Goal: Information Seeking & Learning: Learn about a topic

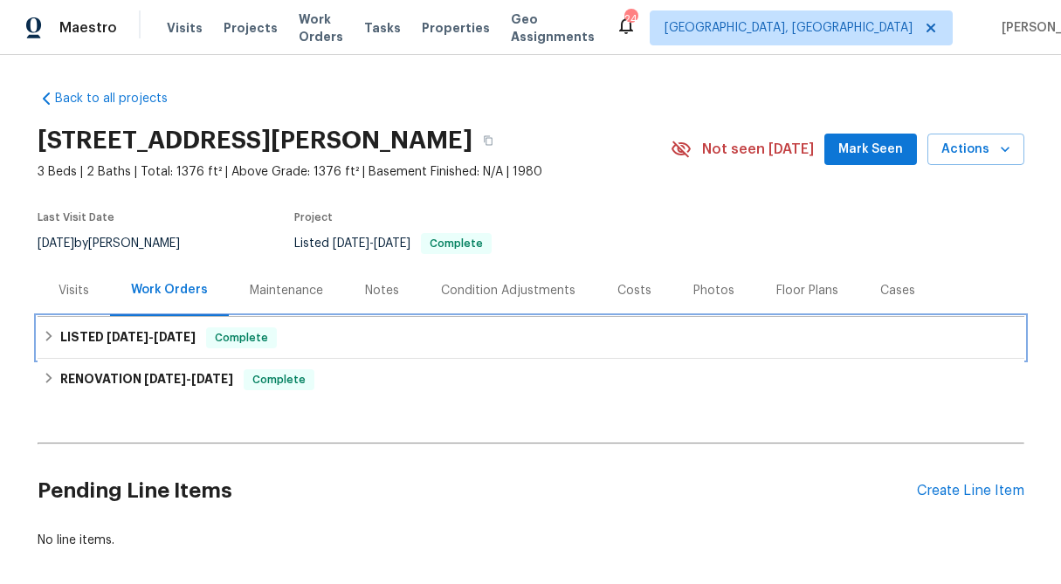
click at [56, 328] on div "LISTED 6/18/25 - 7/2/25 Complete" at bounding box center [531, 338] width 977 height 21
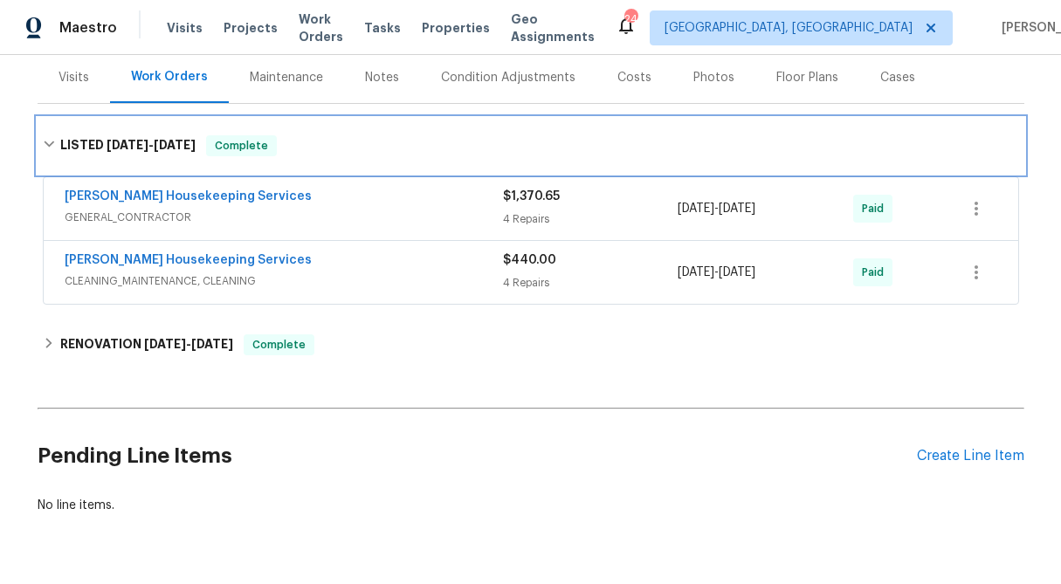
scroll to position [216, 0]
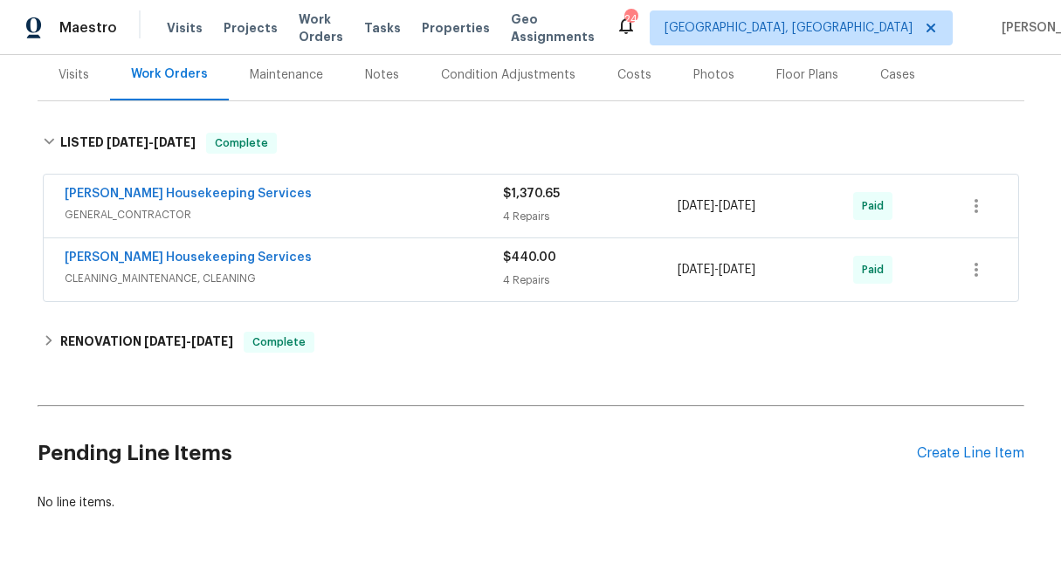
click at [534, 214] on div "4 Repairs" at bounding box center [591, 216] width 176 height 17
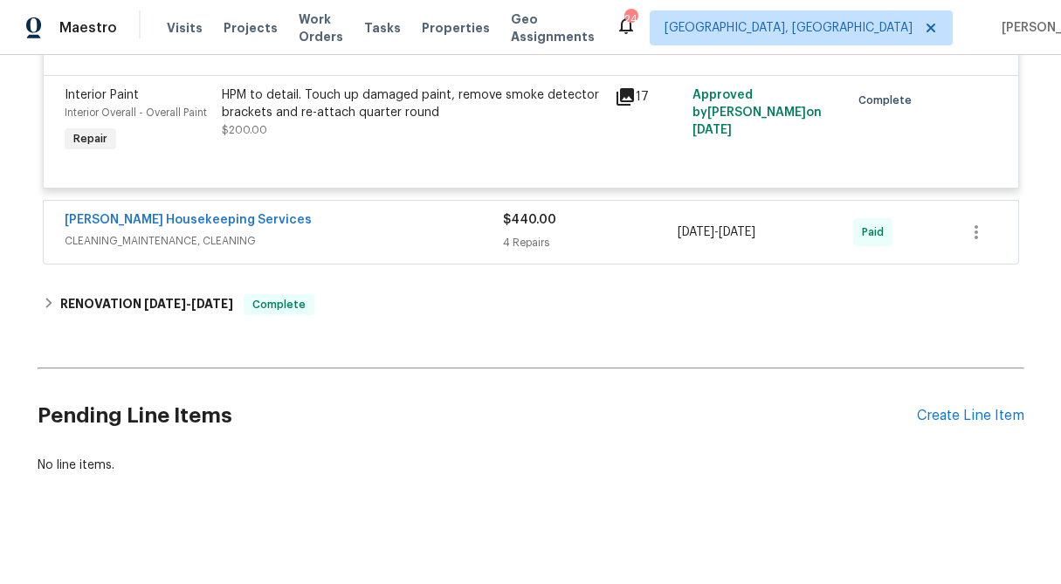
scroll to position [1156, 0]
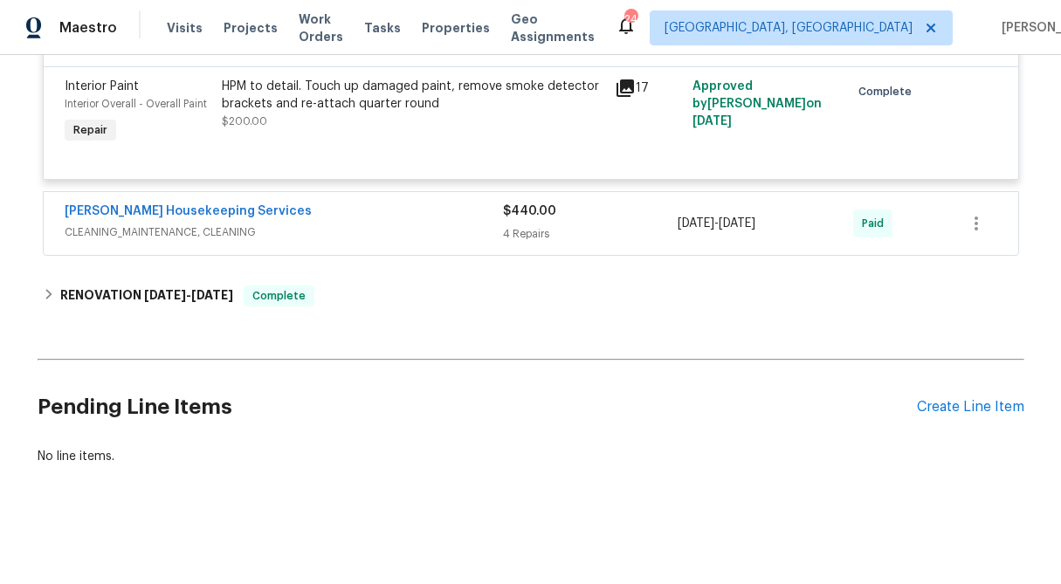
click at [529, 221] on div "$440.00 4 Repairs" at bounding box center [591, 224] width 176 height 42
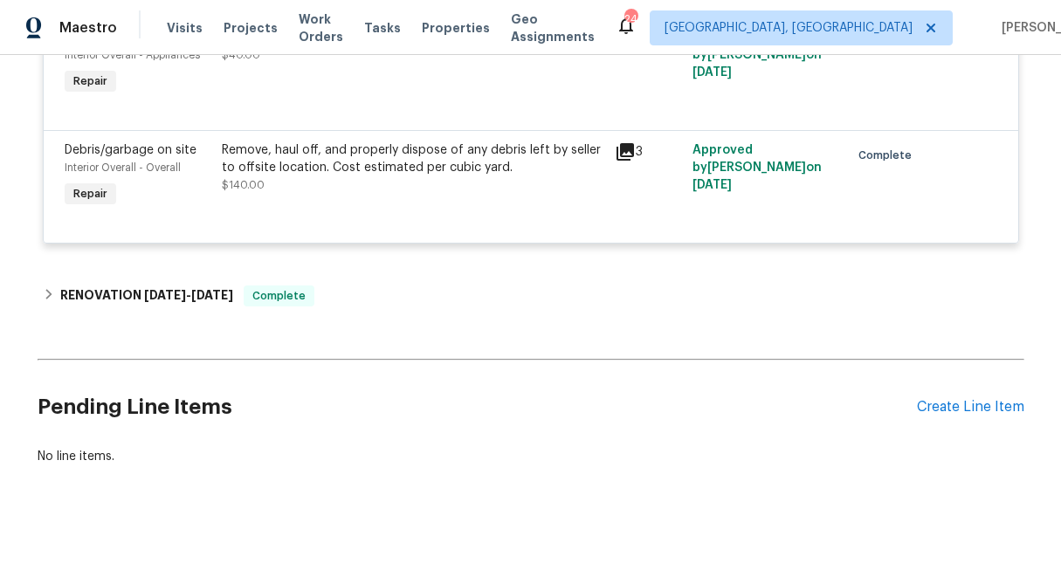
scroll to position [1705, 0]
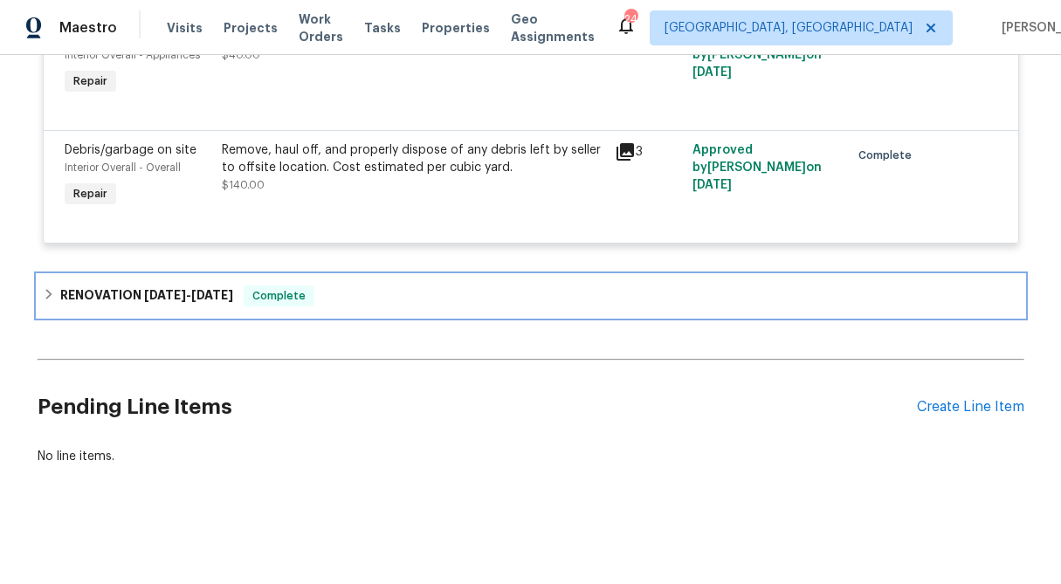
click at [62, 288] on h6 "RENOVATION 4/21/25 - 6/18/25" at bounding box center [146, 296] width 173 height 21
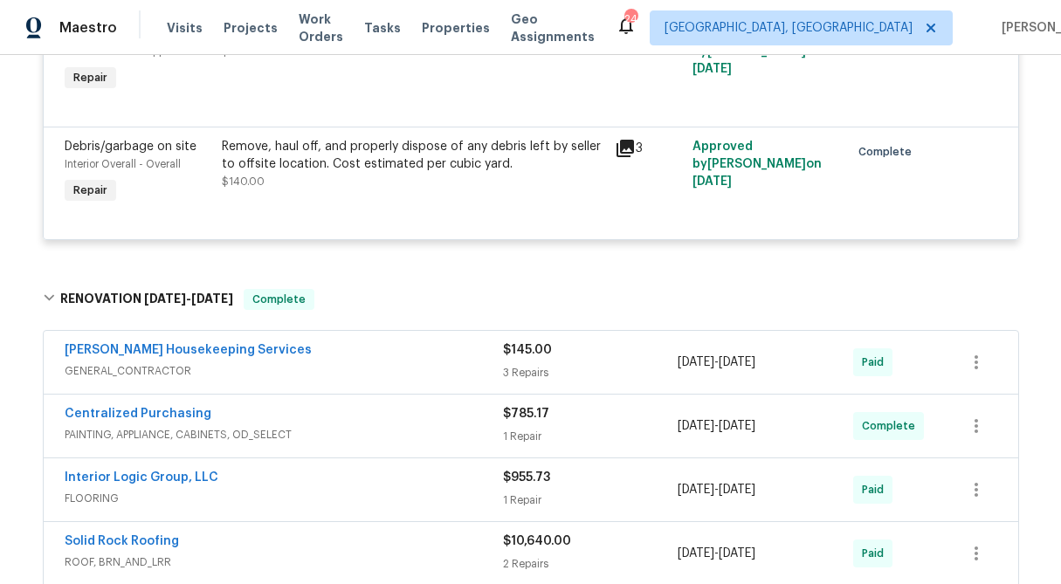
click at [535, 363] on div "$145.00 3 Repairs" at bounding box center [591, 363] width 176 height 42
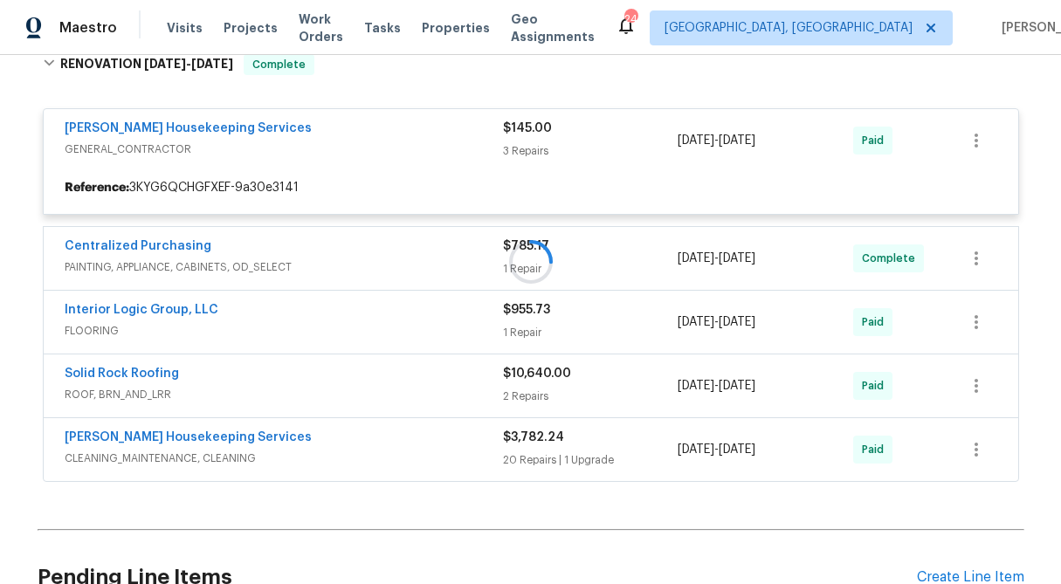
scroll to position [1941, 0]
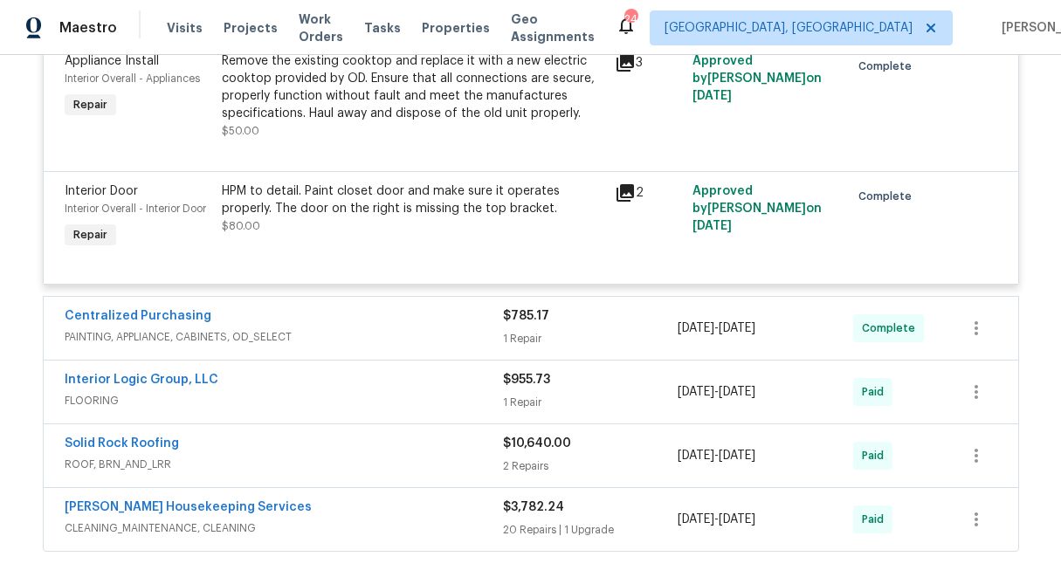
click at [526, 321] on span "$785.17" at bounding box center [526, 316] width 46 height 12
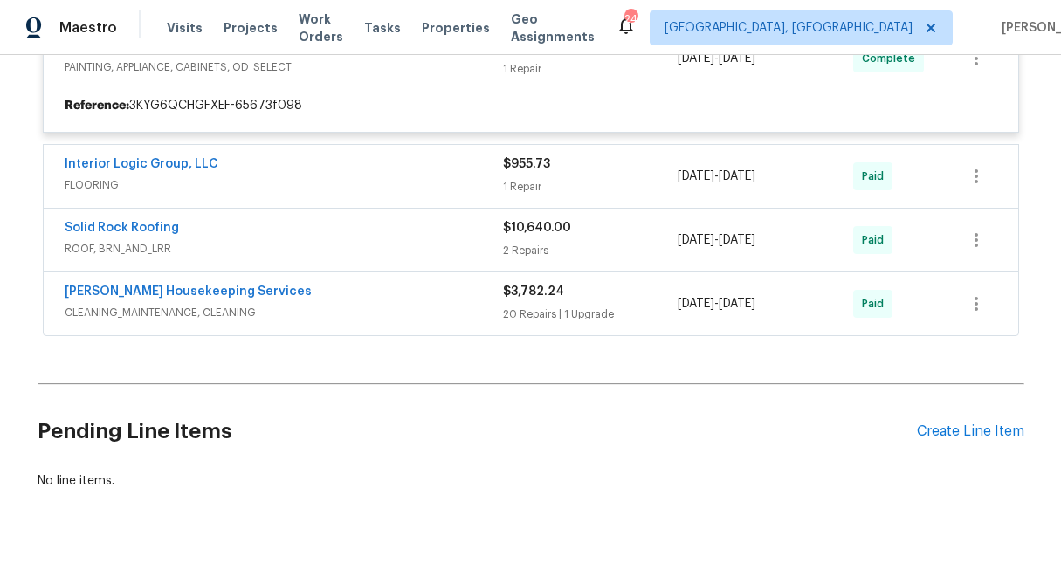
scroll to position [2494, 0]
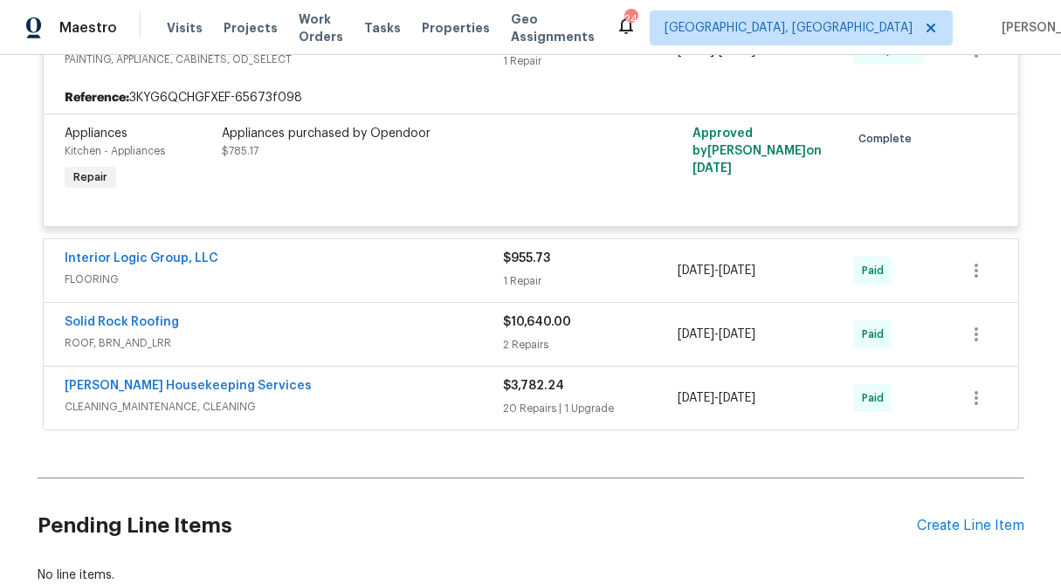
click at [515, 277] on div "$955.73 1 Repair" at bounding box center [591, 271] width 176 height 42
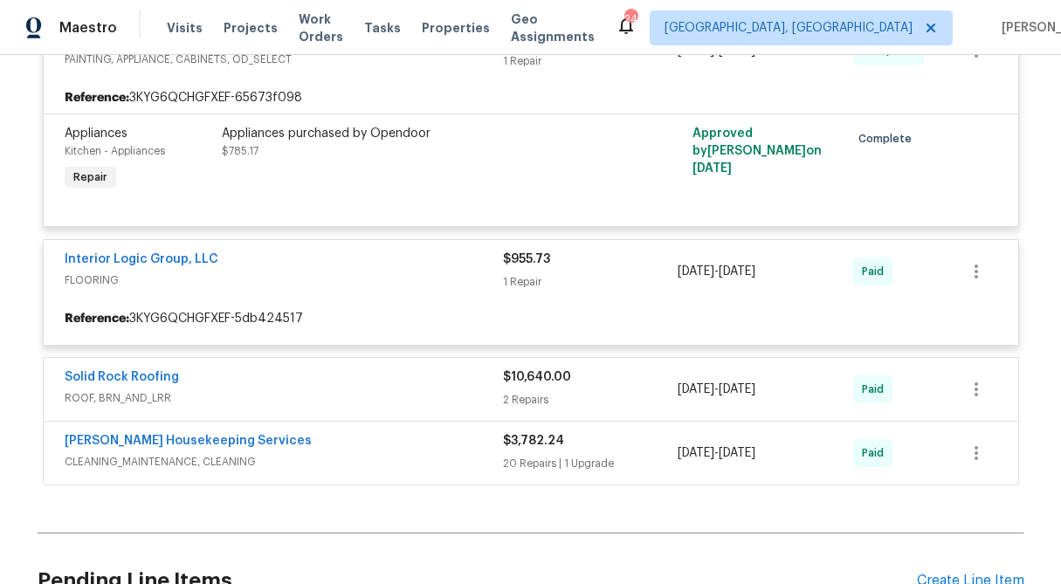
scroll to position [2674, 0]
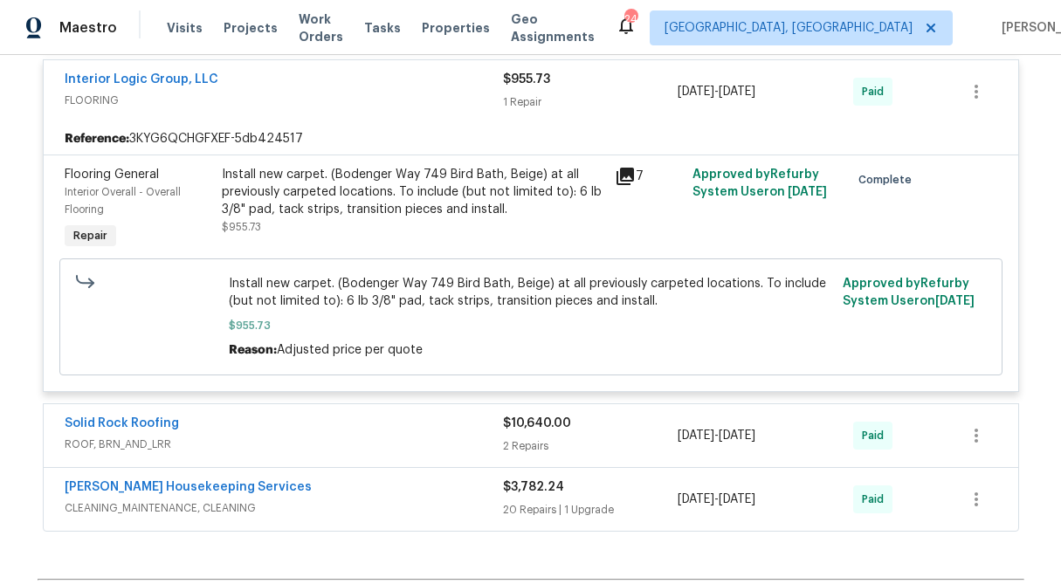
click at [525, 446] on div "2 Repairs" at bounding box center [591, 446] width 176 height 17
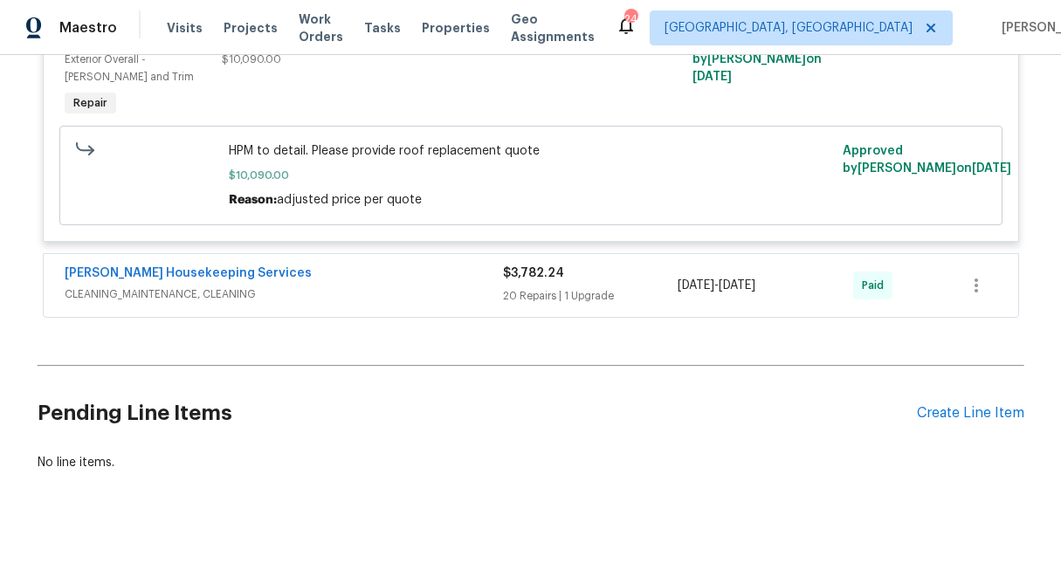
scroll to position [3297, 0]
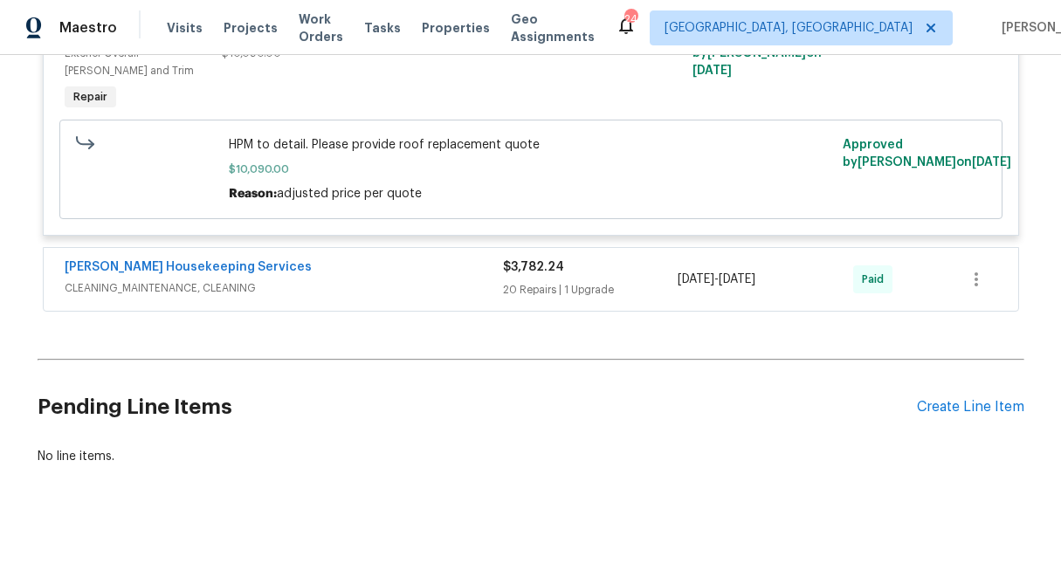
click at [549, 273] on div "$3,782.24" at bounding box center [591, 267] width 176 height 17
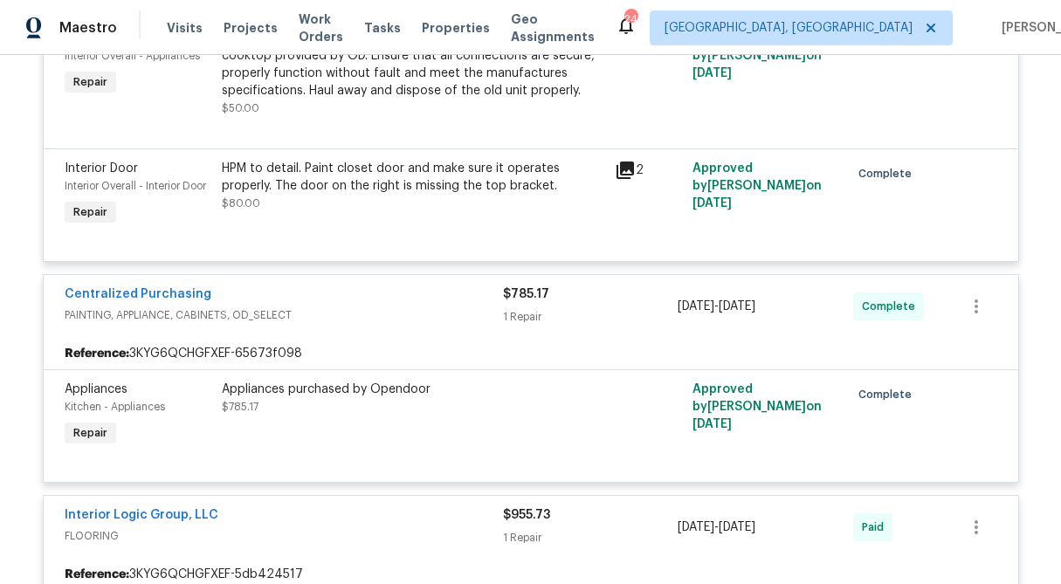
scroll to position [3358, 0]
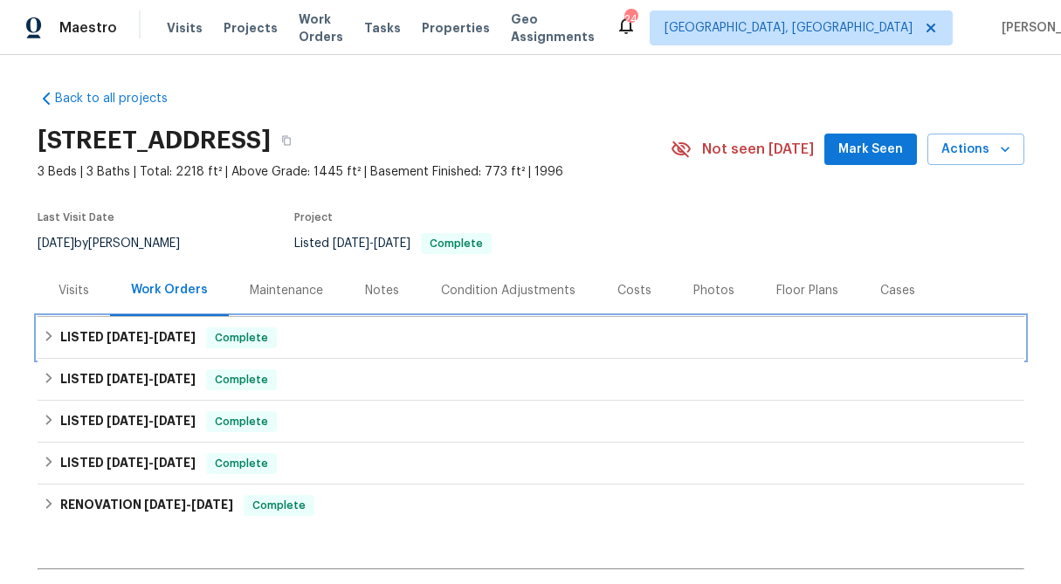
click at [51, 333] on icon at bounding box center [49, 336] width 12 height 12
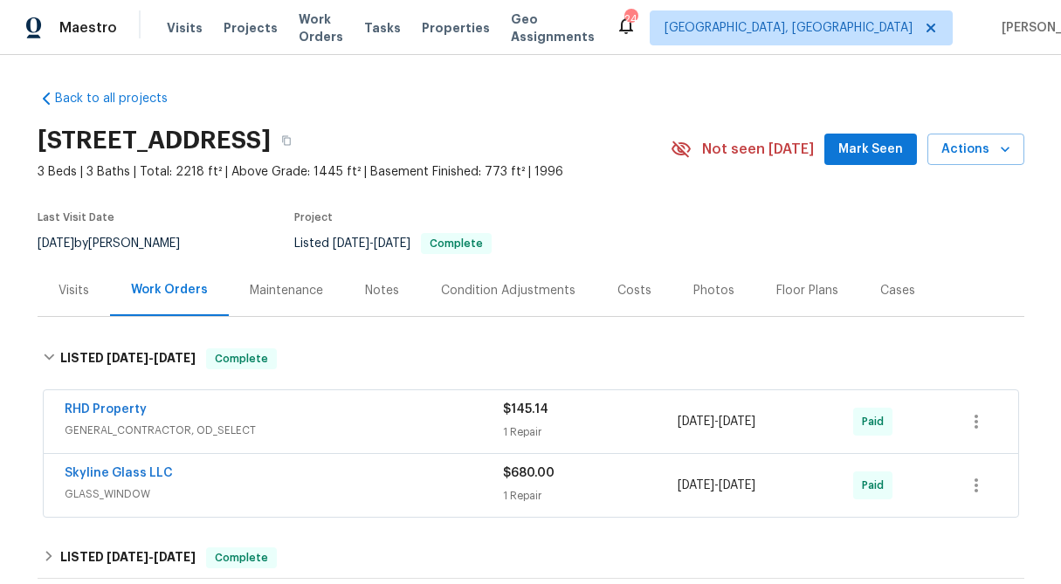
click at [522, 414] on span "$145.14" at bounding box center [525, 410] width 45 height 12
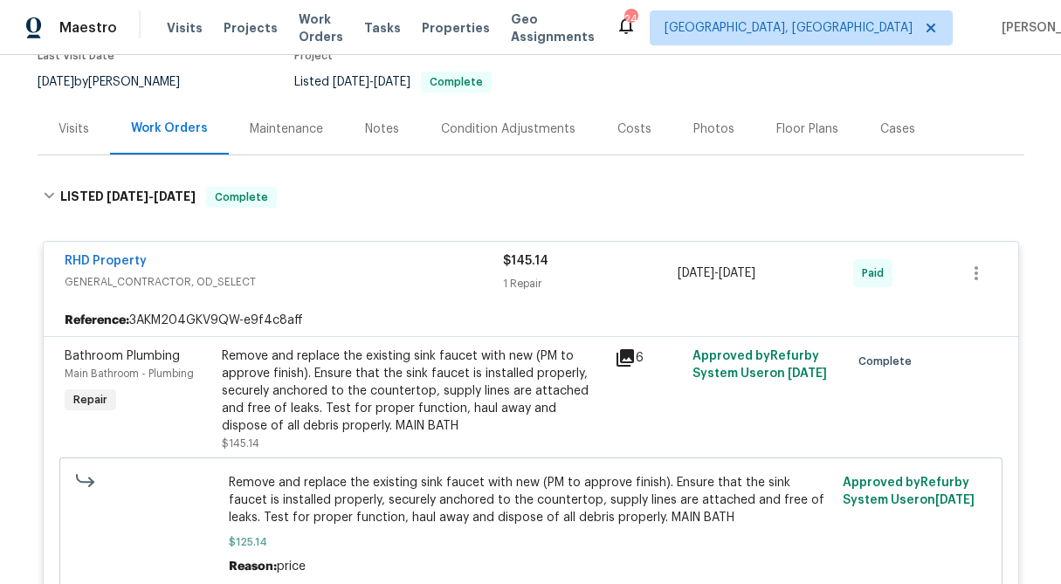
scroll to position [161, 0]
click at [530, 267] on span "$145.14" at bounding box center [525, 262] width 45 height 12
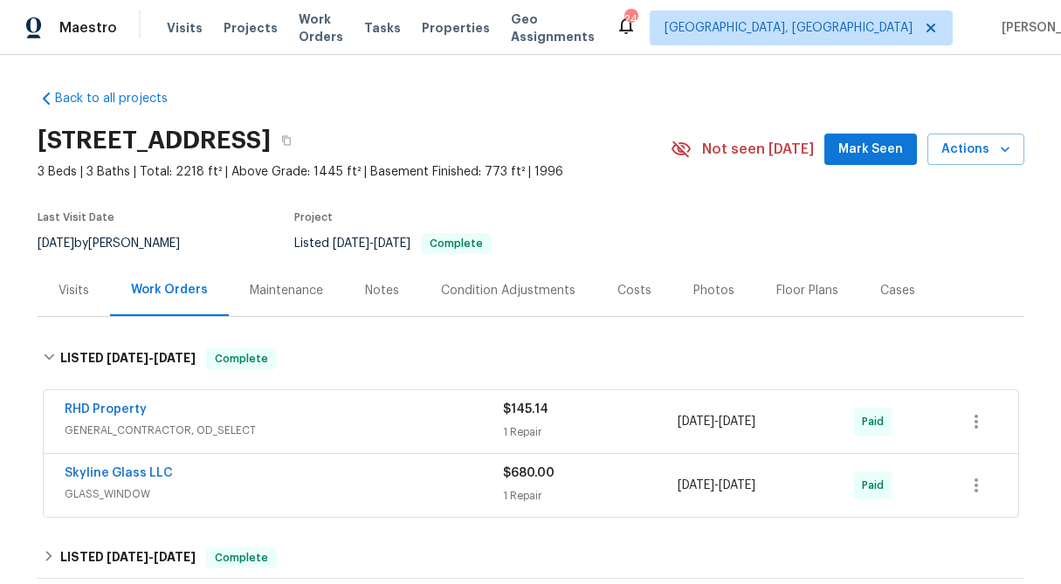
scroll to position [1, 0]
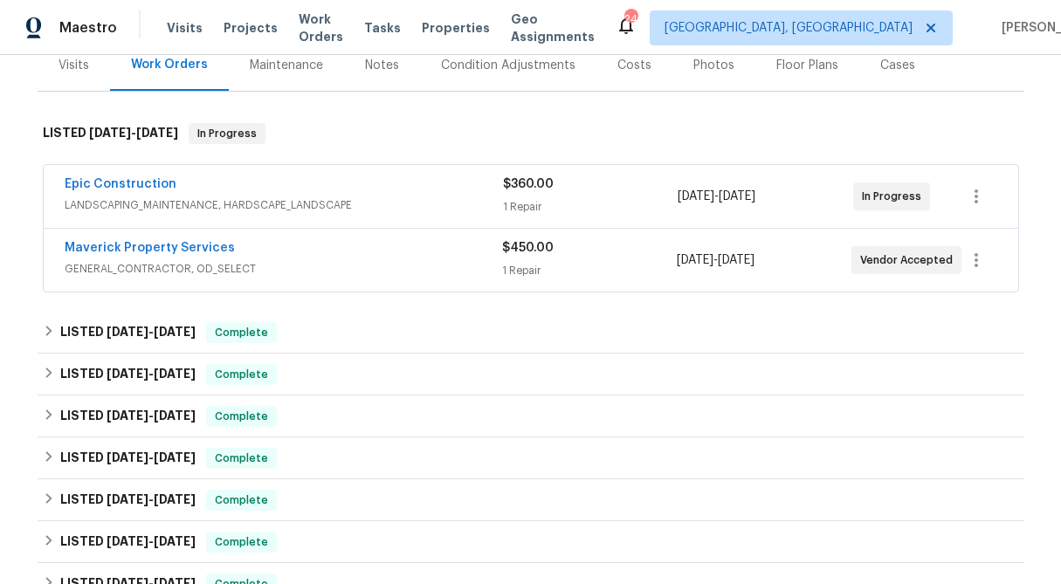
scroll to position [256, 0]
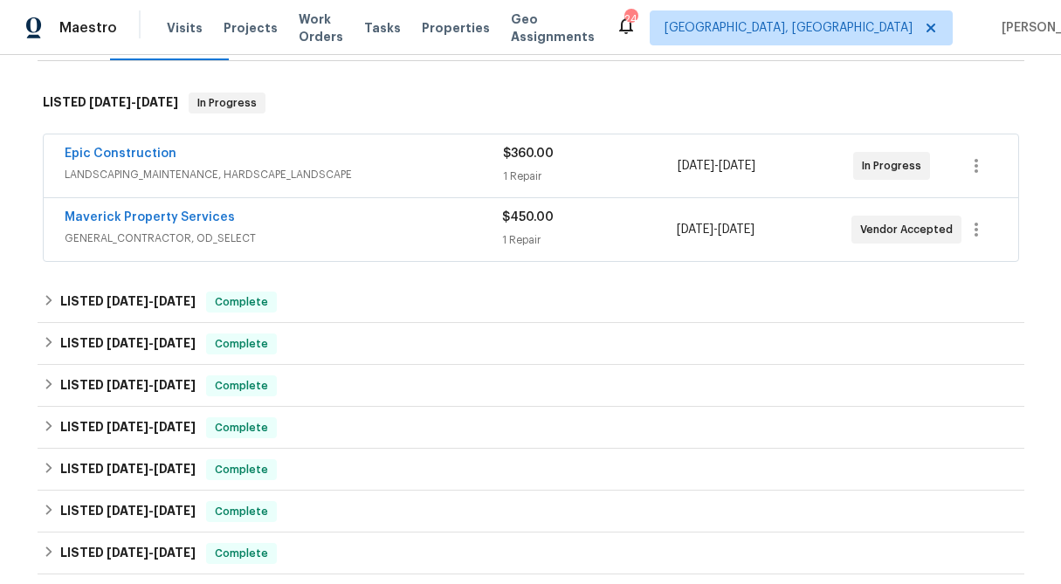
click at [525, 233] on div "1 Repair" at bounding box center [589, 240] width 175 height 17
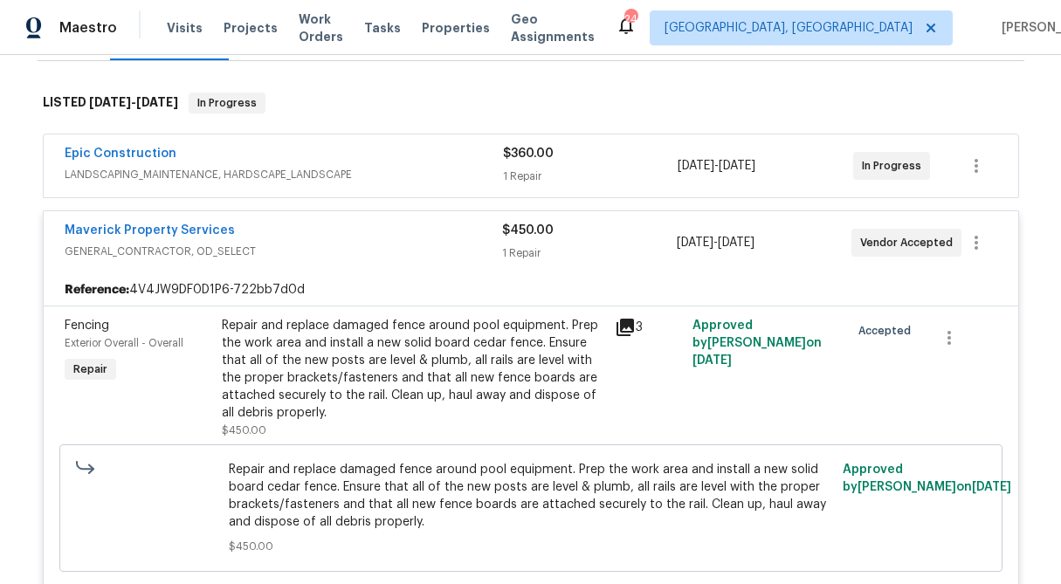
click at [536, 163] on div "$360.00 1 Repair" at bounding box center [591, 166] width 176 height 42
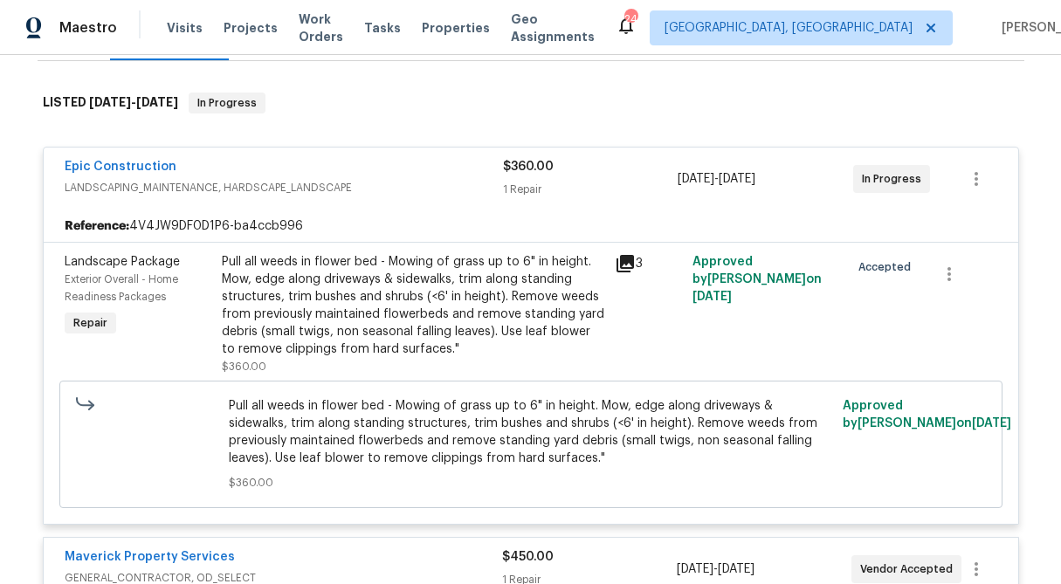
click at [535, 166] on span "$360.00" at bounding box center [528, 167] width 51 height 12
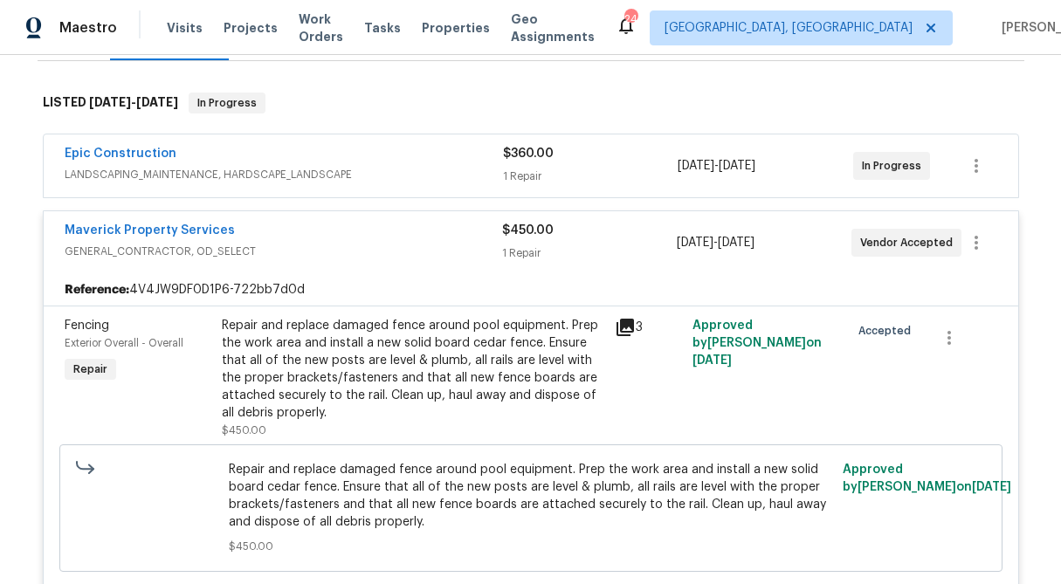
click at [531, 247] on div "1 Repair" at bounding box center [589, 253] width 175 height 17
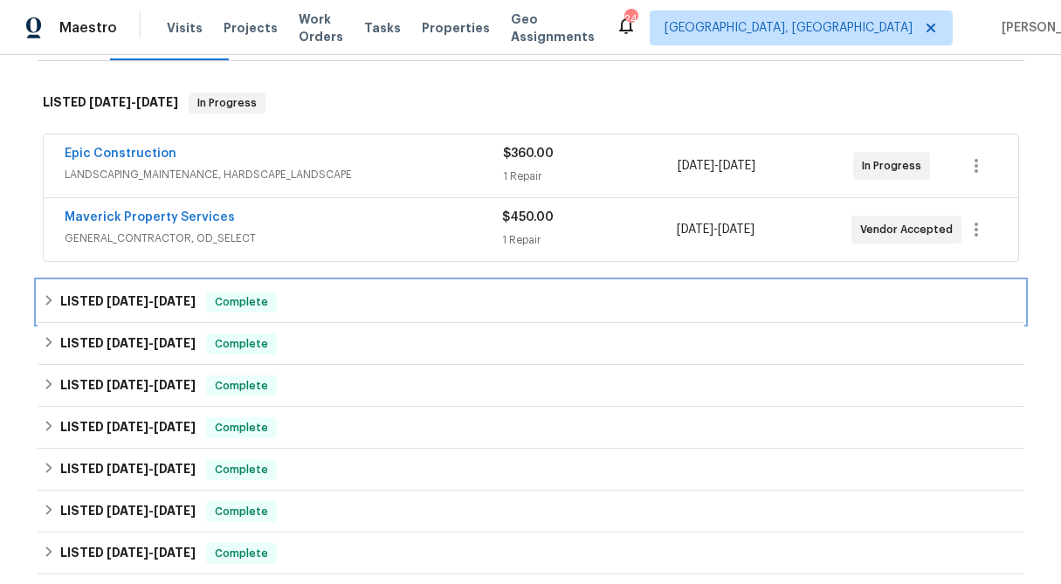
click at [46, 301] on icon at bounding box center [49, 300] width 12 height 12
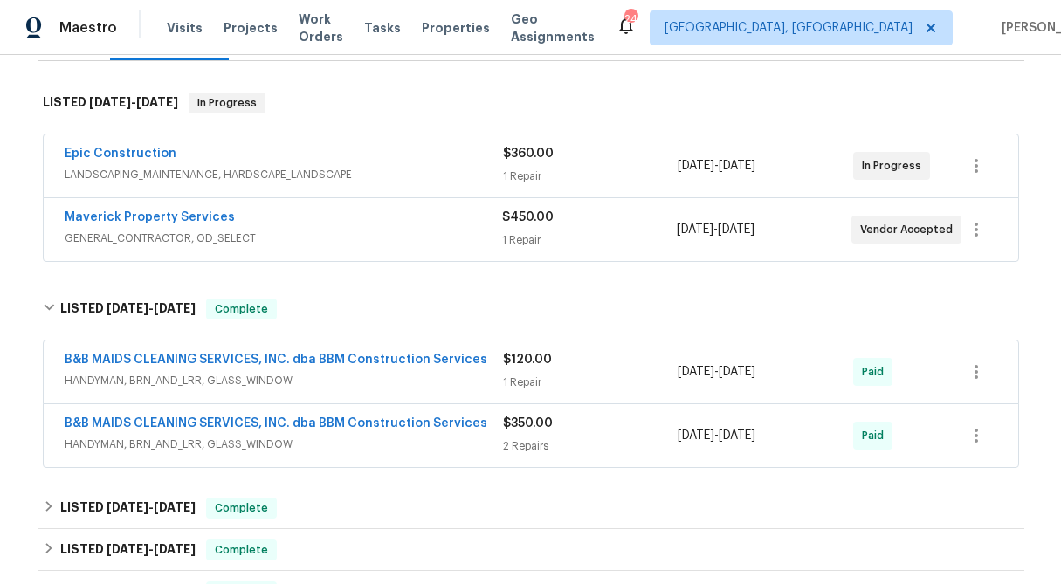
click at [518, 374] on div "1 Repair" at bounding box center [591, 382] width 176 height 17
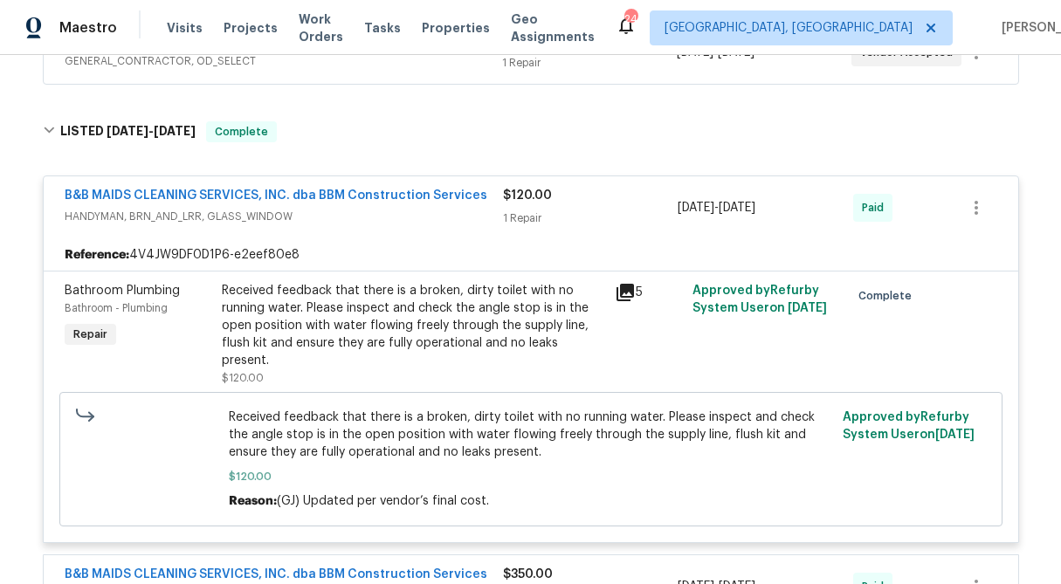
scroll to position [434, 0]
click at [533, 207] on div "$120.00 1 Repair" at bounding box center [591, 207] width 176 height 42
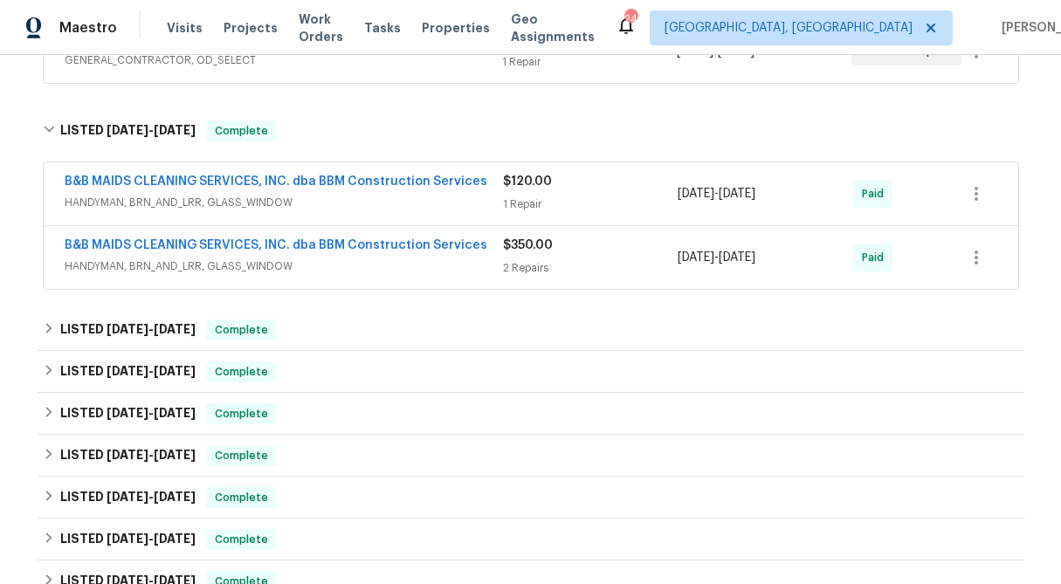
click at [530, 259] on div "$350.00 2 Repairs" at bounding box center [591, 258] width 176 height 42
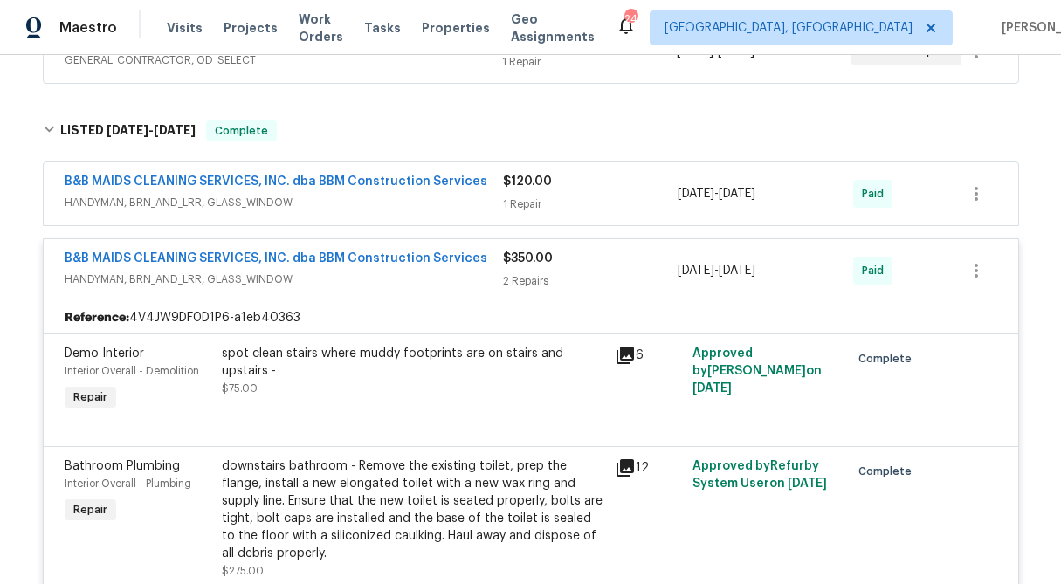
click at [530, 259] on span "$350.00" at bounding box center [528, 258] width 50 height 12
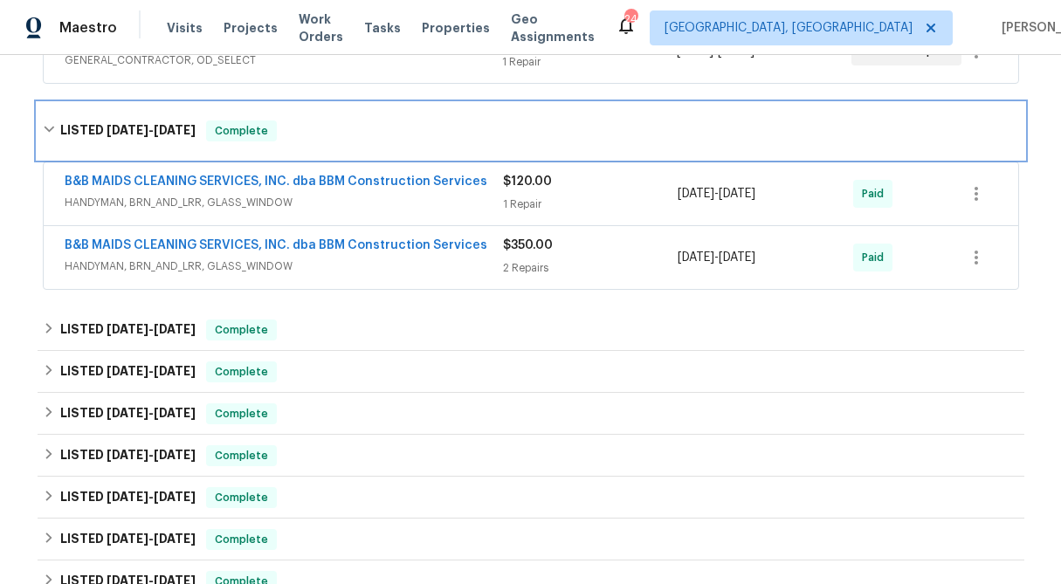
click at [46, 127] on icon at bounding box center [49, 129] width 12 height 12
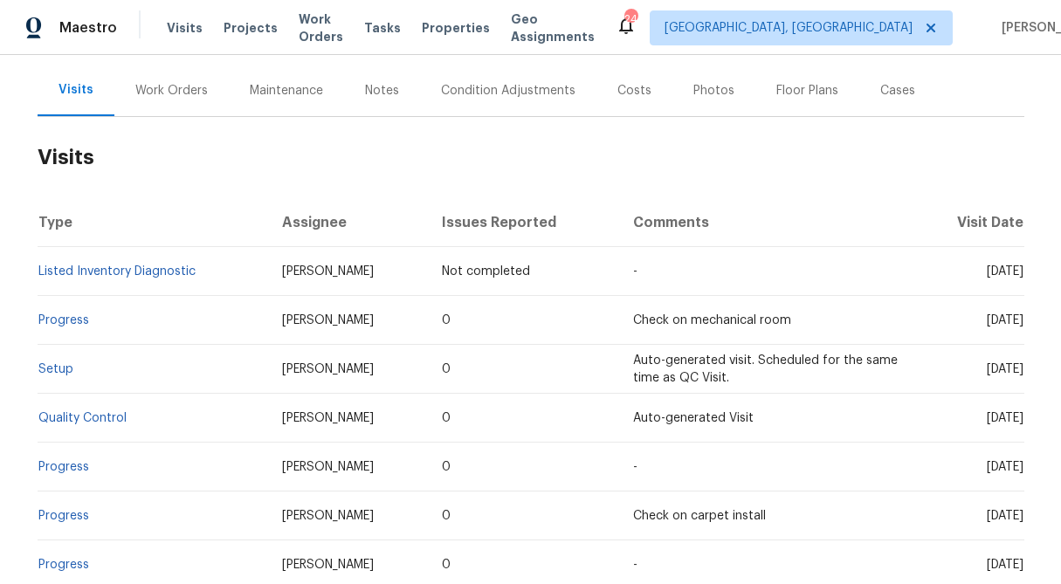
click at [174, 87] on div "Work Orders" at bounding box center [171, 90] width 73 height 17
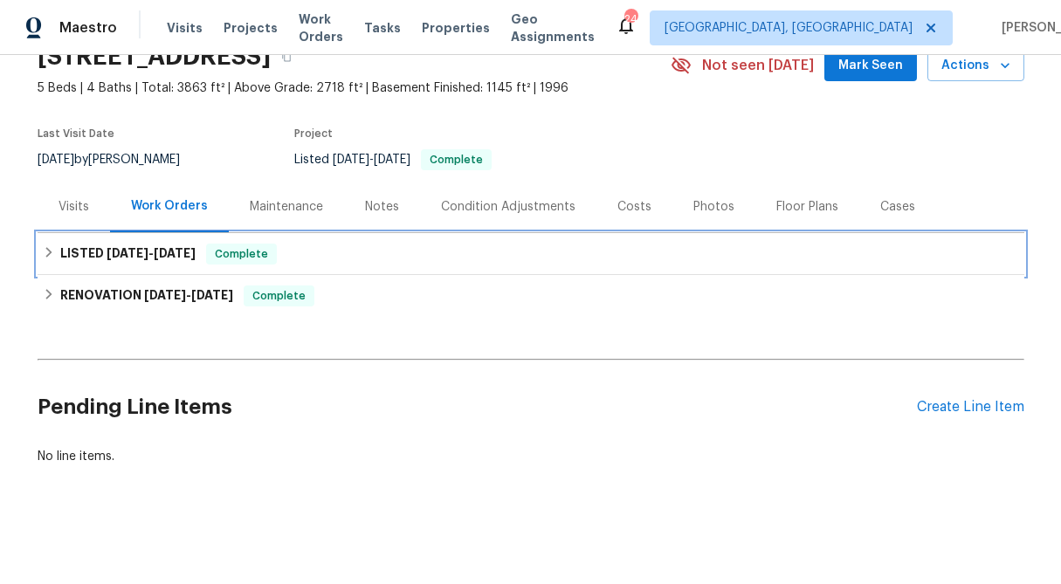
click at [45, 244] on div "LISTED 7/14/25 - 7/28/25 Complete" at bounding box center [531, 254] width 977 height 21
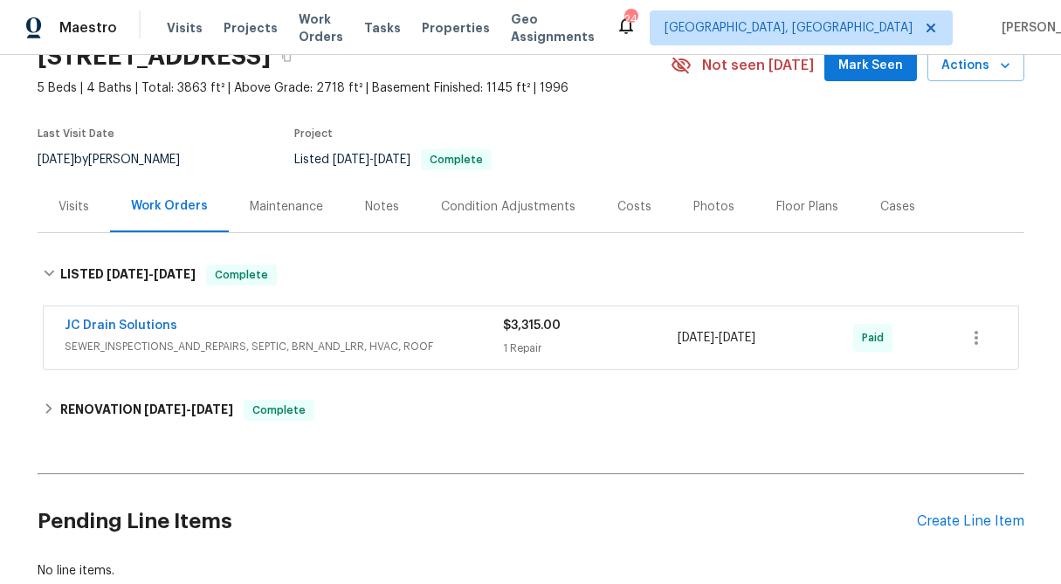
click at [527, 340] on div "1 Repair" at bounding box center [591, 348] width 176 height 17
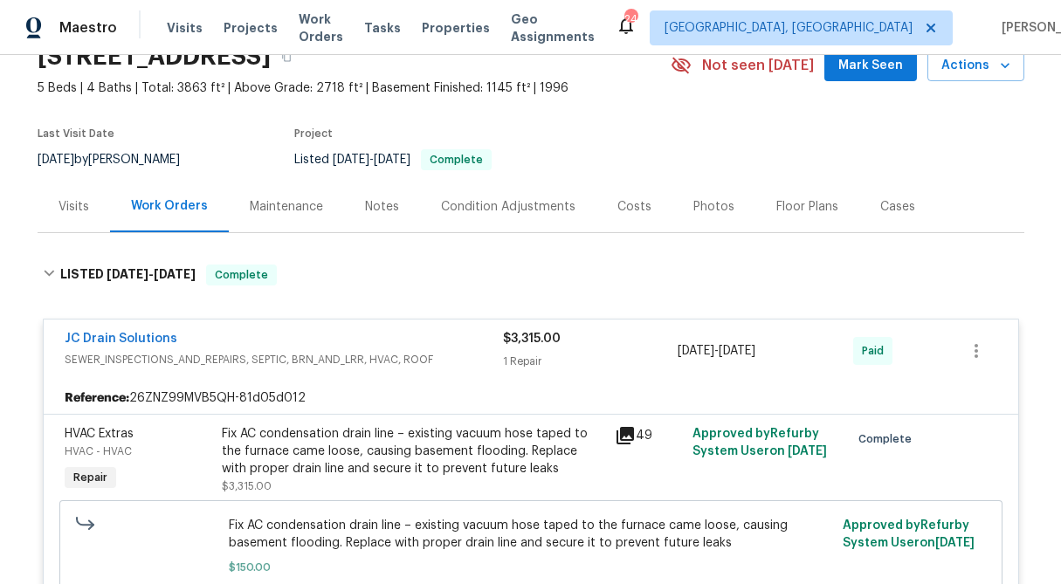
click at [527, 339] on span "$3,315.00" at bounding box center [532, 339] width 58 height 12
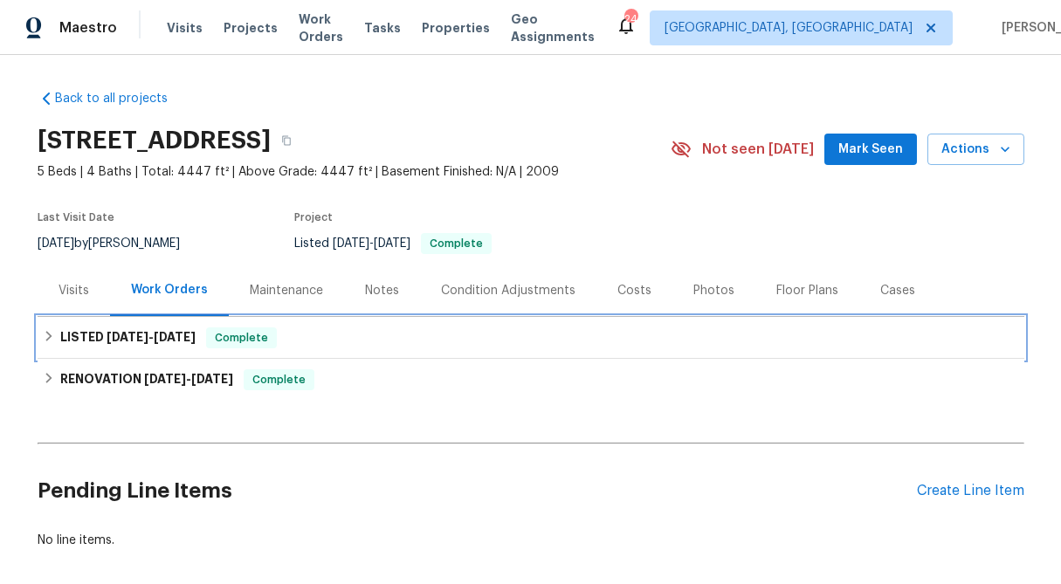
click at [45, 330] on icon at bounding box center [49, 336] width 12 height 12
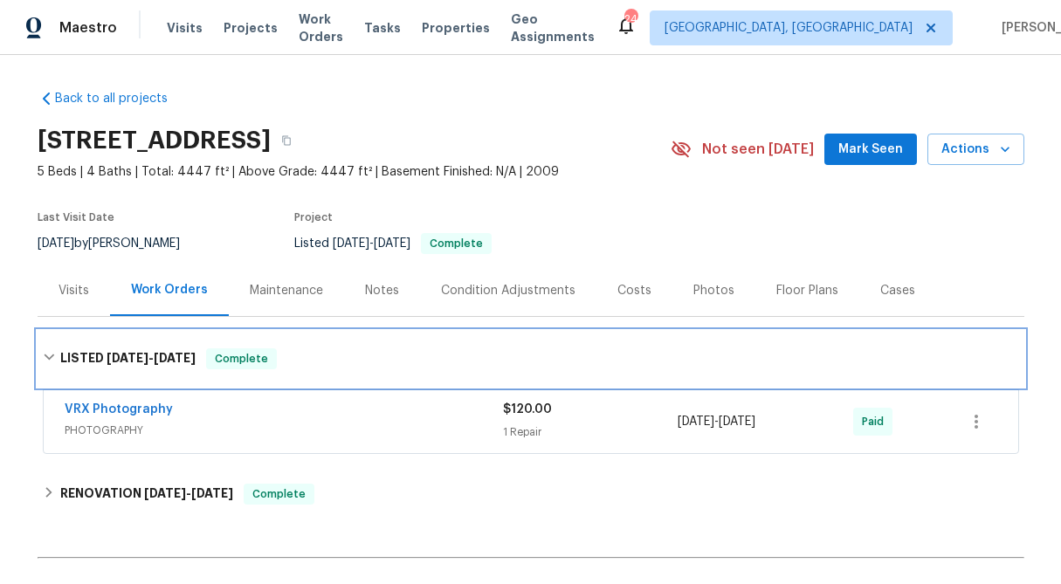
click at [45, 357] on icon at bounding box center [49, 358] width 10 height 6
